Goal: Participate in discussion

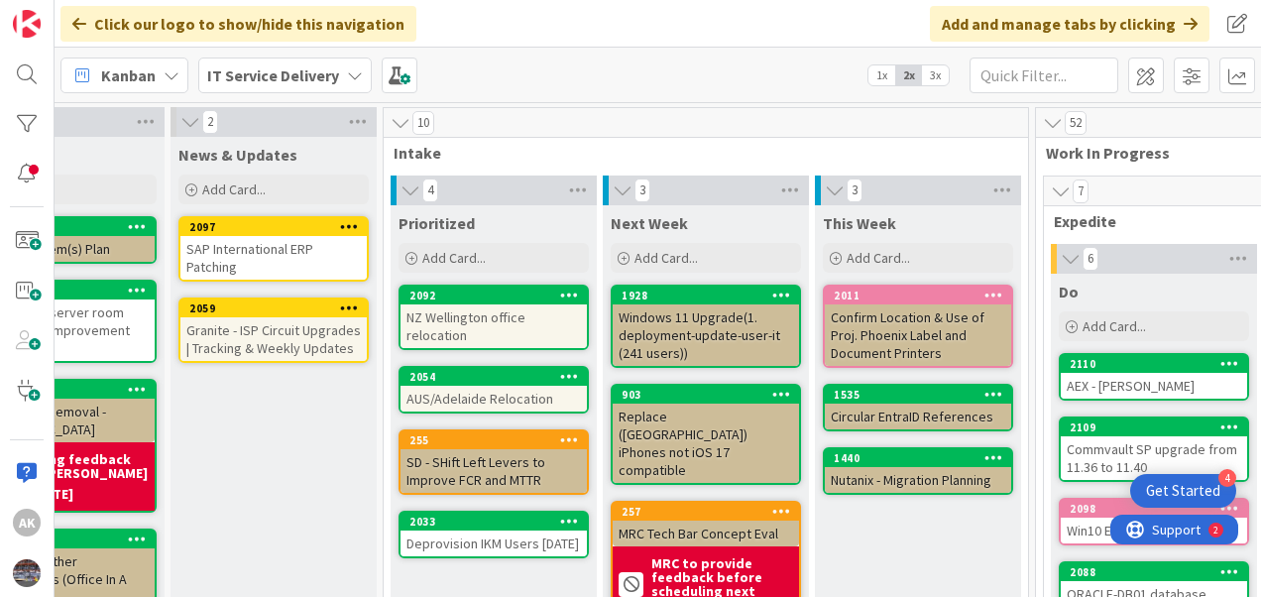
scroll to position [0, 424]
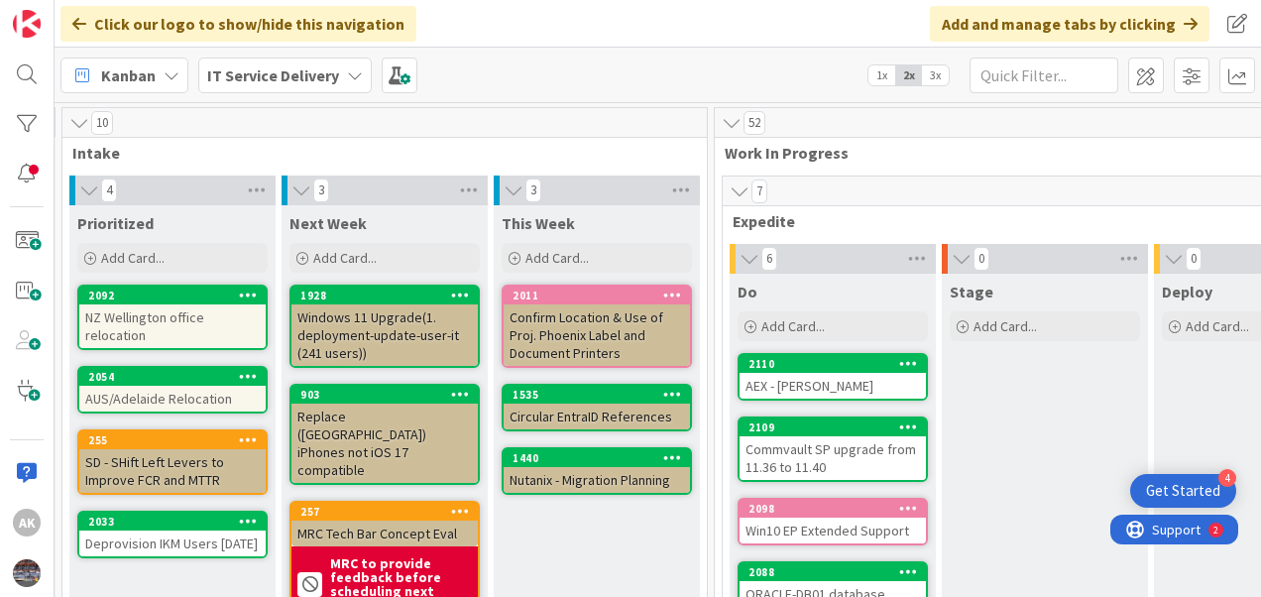
click at [810, 447] on div "Commvault SP upgrade from 11.36 to 11.40" at bounding box center [833, 458] width 186 height 44
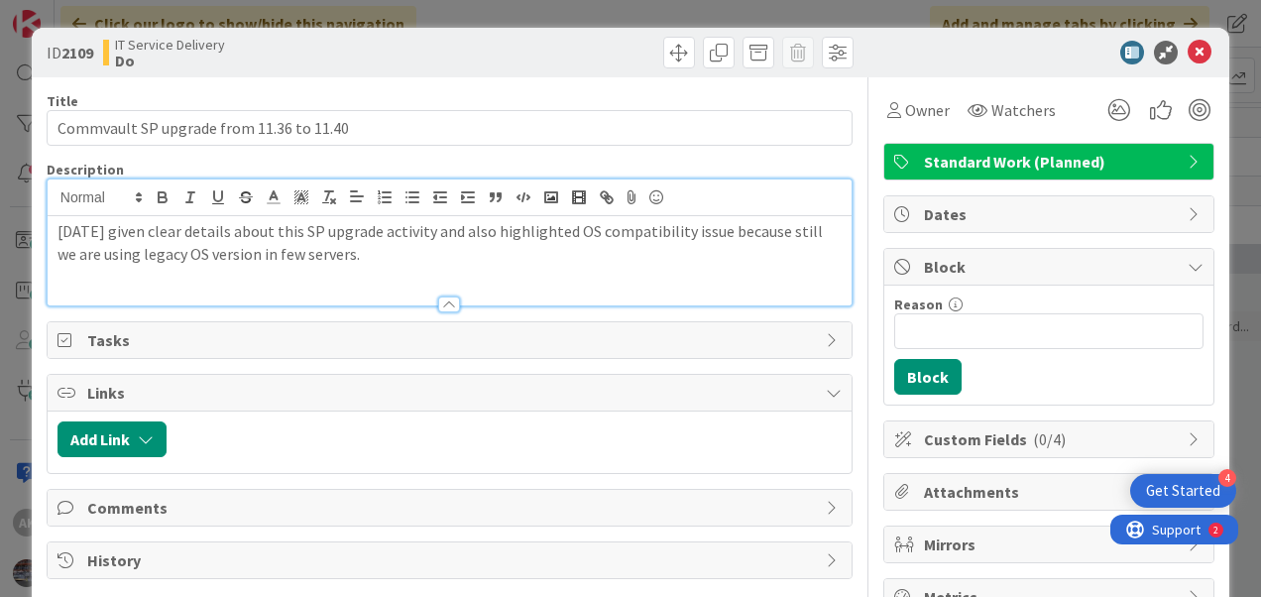
drag, startPoint x: 58, startPoint y: 204, endPoint x: 395, endPoint y: 248, distance: 339.9
click at [395, 248] on p "[DATE] given clear details about this SP upgrade activity and also highlighted …" at bounding box center [450, 242] width 784 height 45
copy p "[DATE] given clear details about this SP upgrade activity and also highlighted …"
click at [352, 264] on div "[DATE] given clear details about this SP upgrade activity and also highlighted …" at bounding box center [450, 260] width 804 height 89
click at [278, 250] on p "[DATE] given clear details about this SP upgrade activity and also highlighted …" at bounding box center [450, 242] width 784 height 45
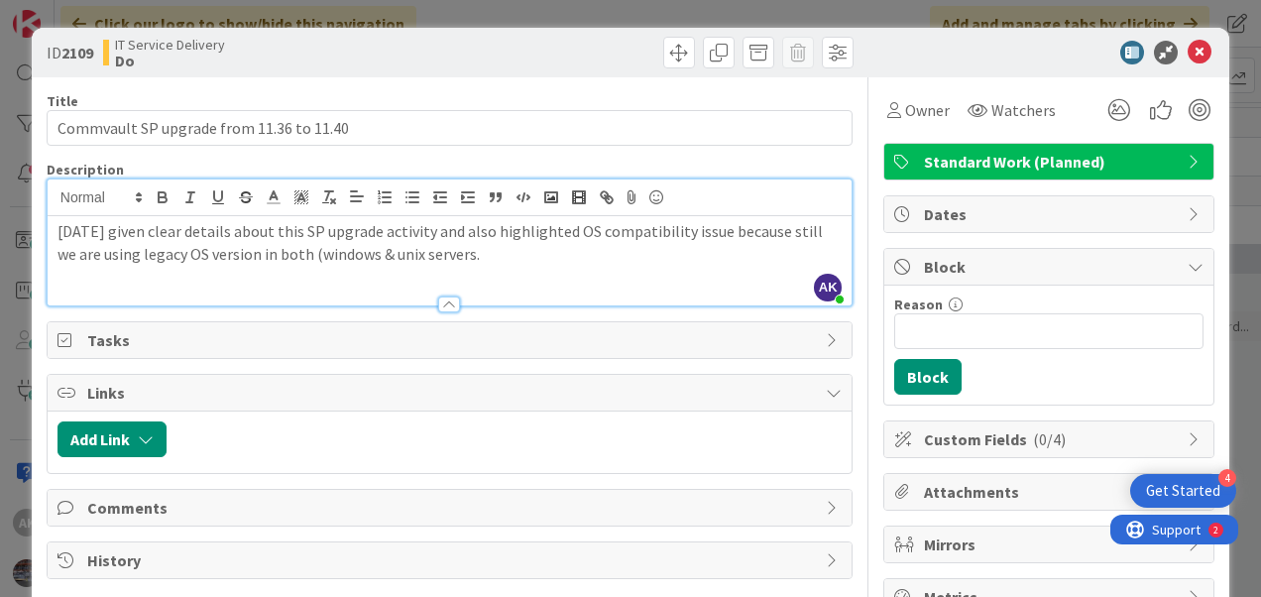
click at [482, 252] on p "[DATE] given clear details about this SP upgrade activity and also highlighted …" at bounding box center [450, 242] width 784 height 45
click at [317, 249] on p "[DATE] given clear details about this SP upgrade activity and also highlighted …" at bounding box center [450, 242] width 784 height 45
click at [537, 264] on p "[DATE] given clear details about this SP upgrade activity and also highlighted …" at bounding box center [450, 242] width 784 height 45
click at [1188, 51] on icon at bounding box center [1200, 53] width 24 height 24
